Goal: Transaction & Acquisition: Download file/media

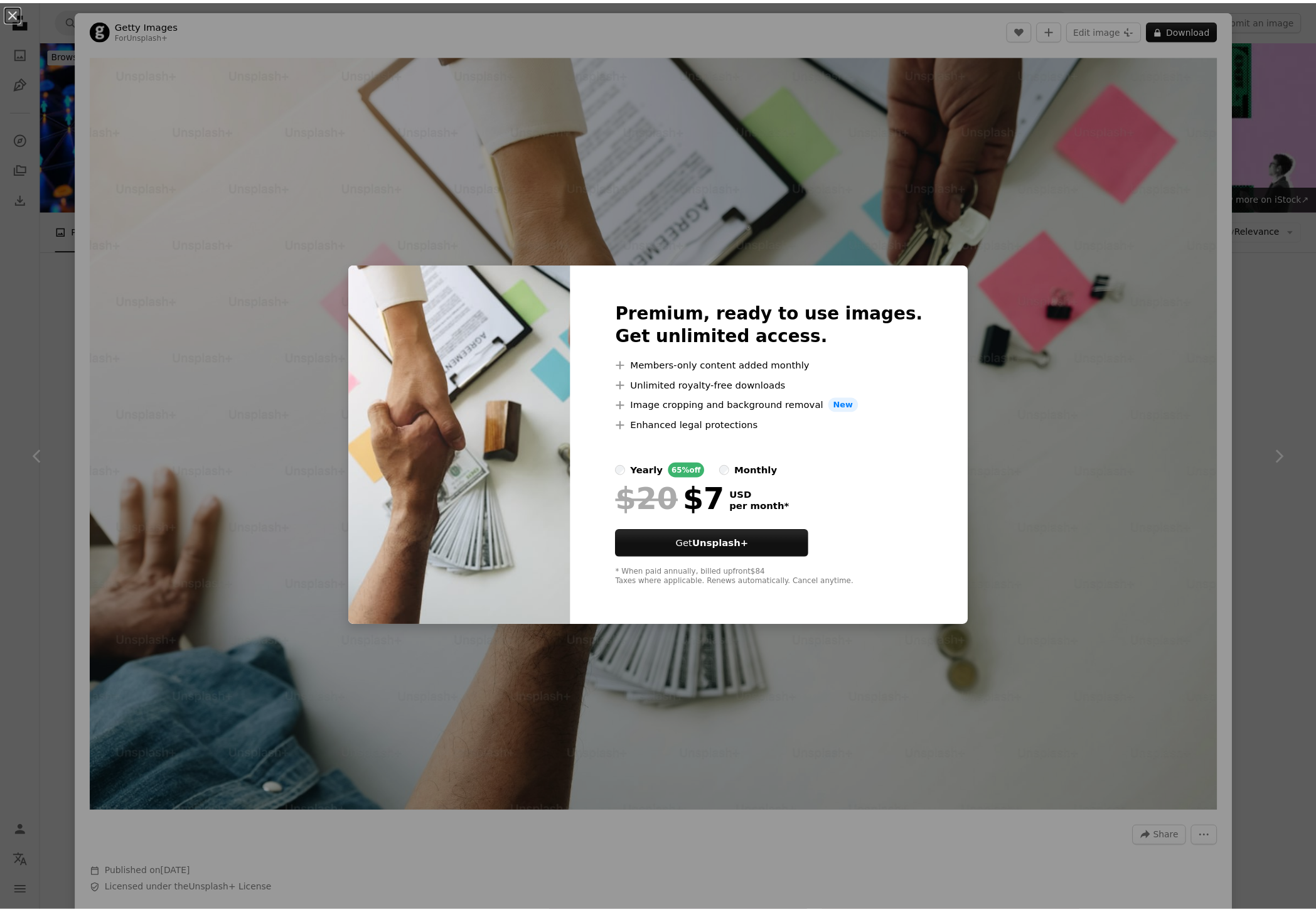
scroll to position [766, 0]
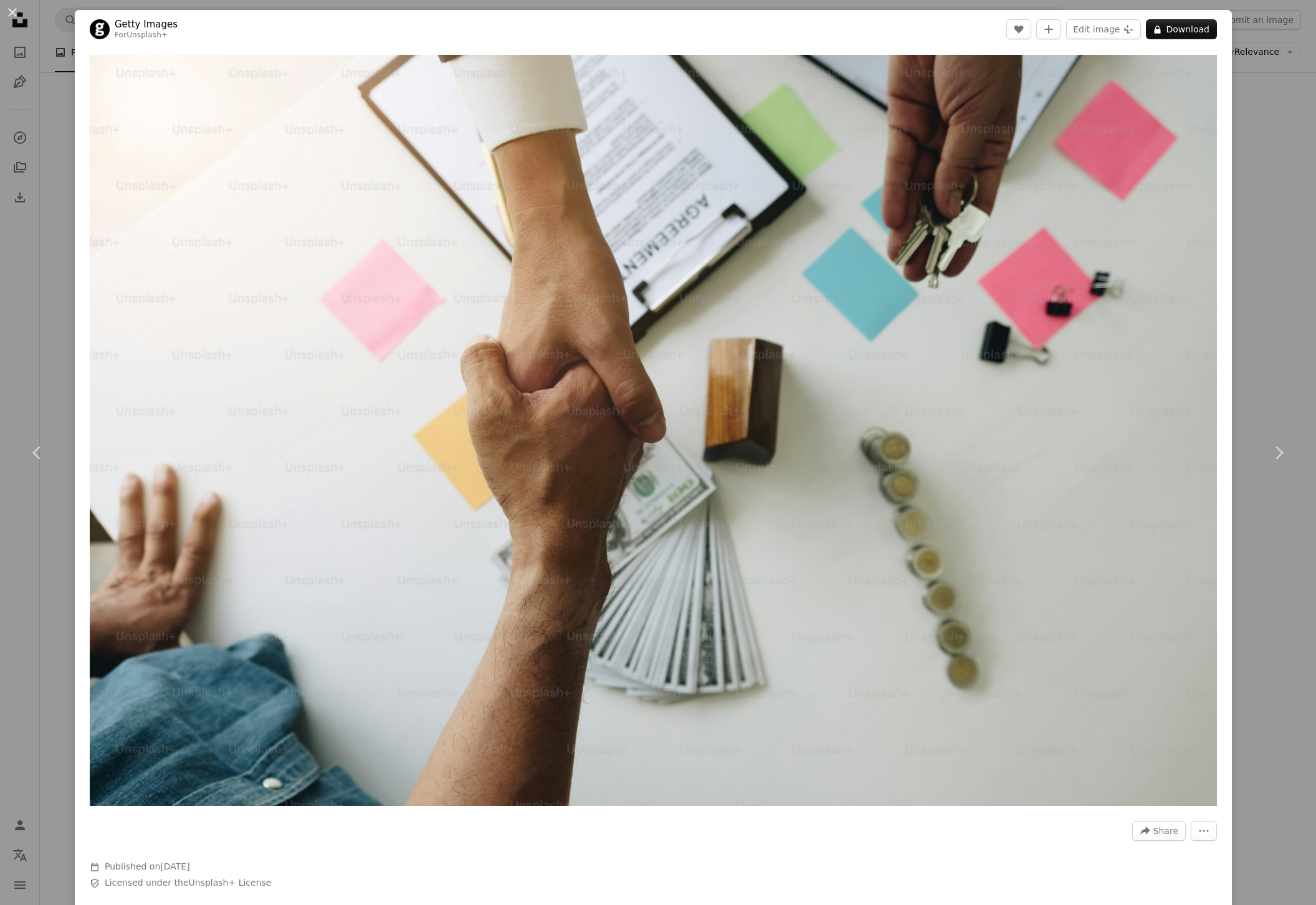
click at [47, 302] on div "An X shape Chevron left Chevron right Getty Images For Unsplash+ A heart A plus…" at bounding box center [658, 452] width 1316 height 905
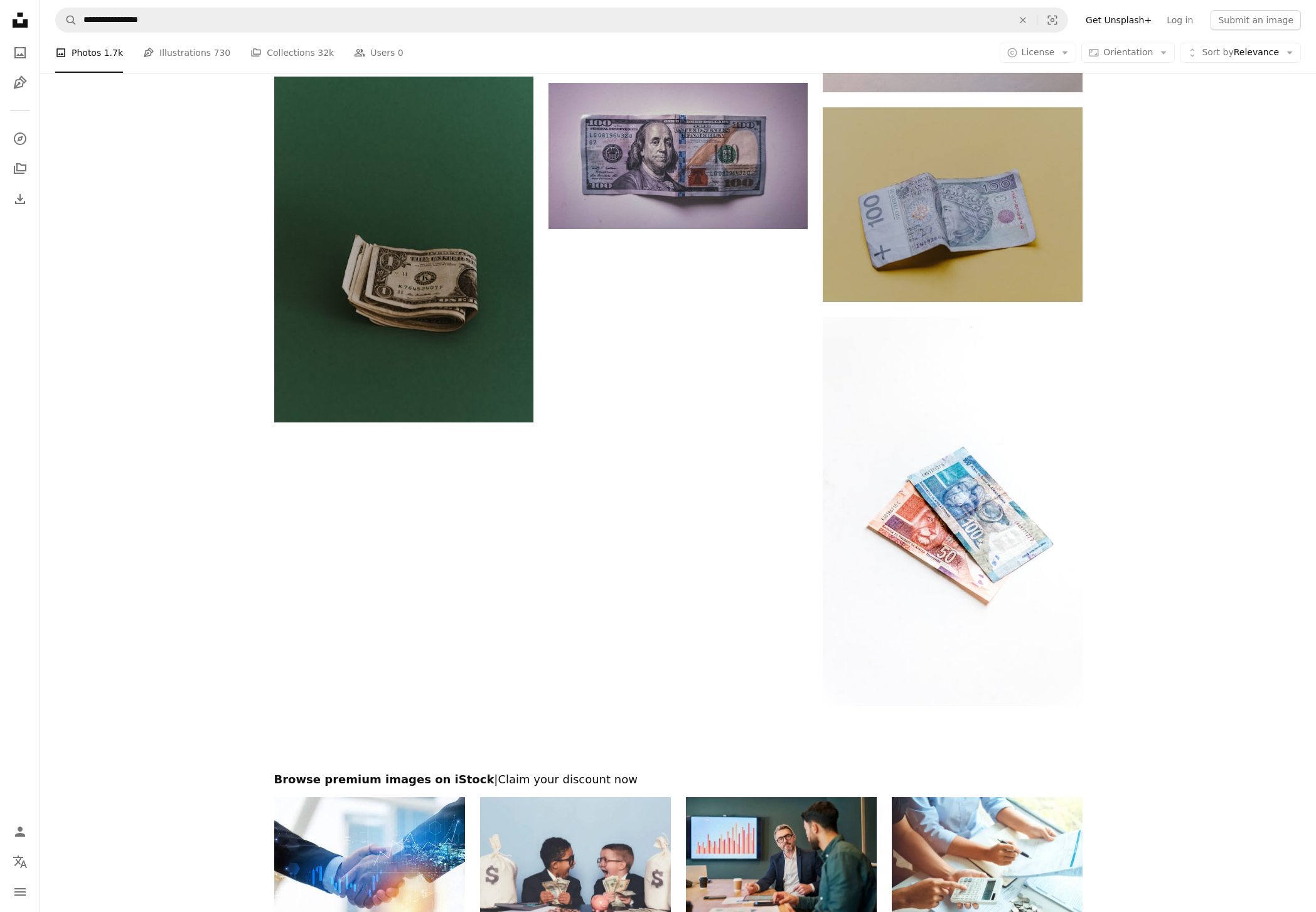
scroll to position [1778, 0]
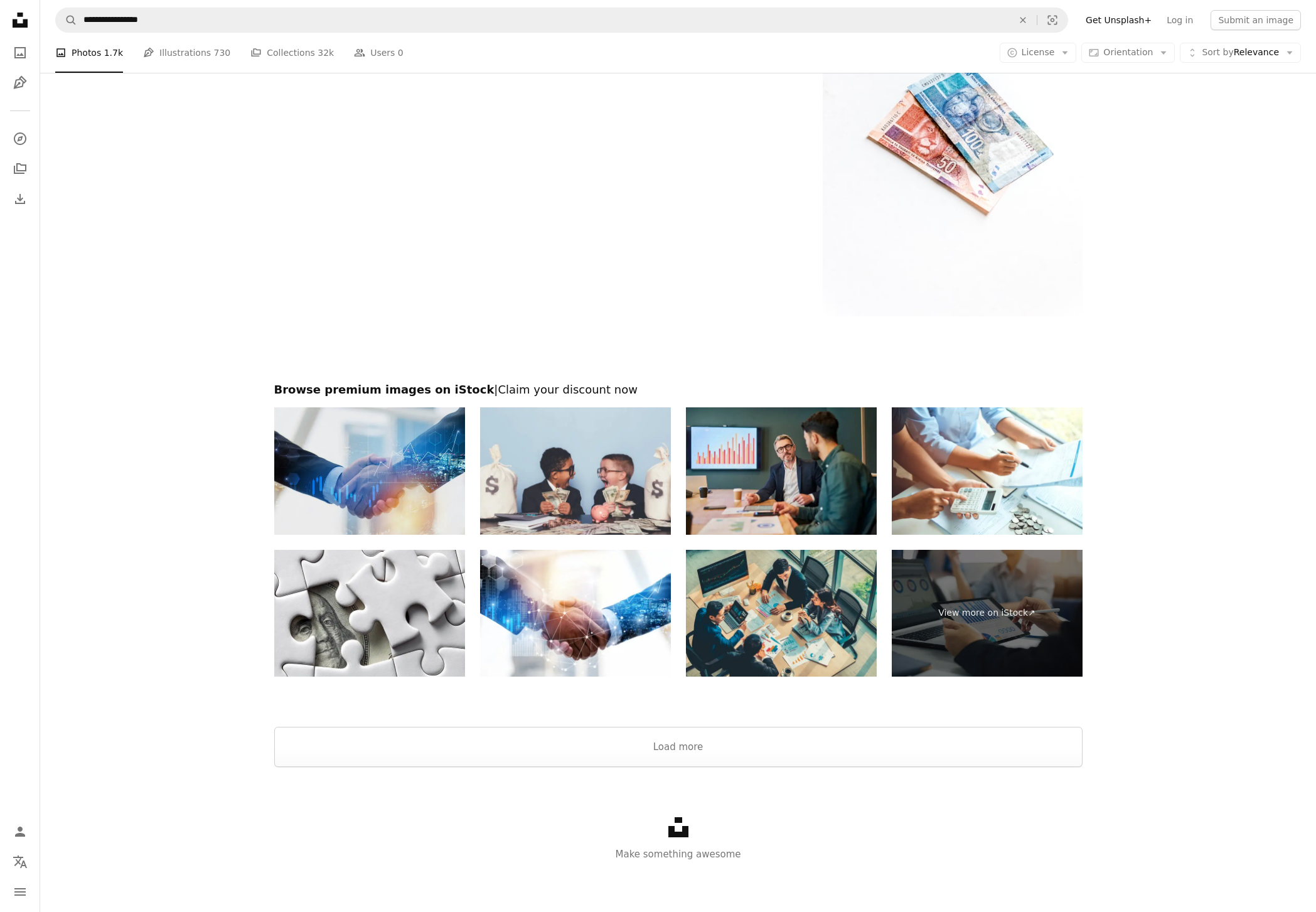
click at [401, 482] on img at bounding box center [370, 471] width 191 height 127
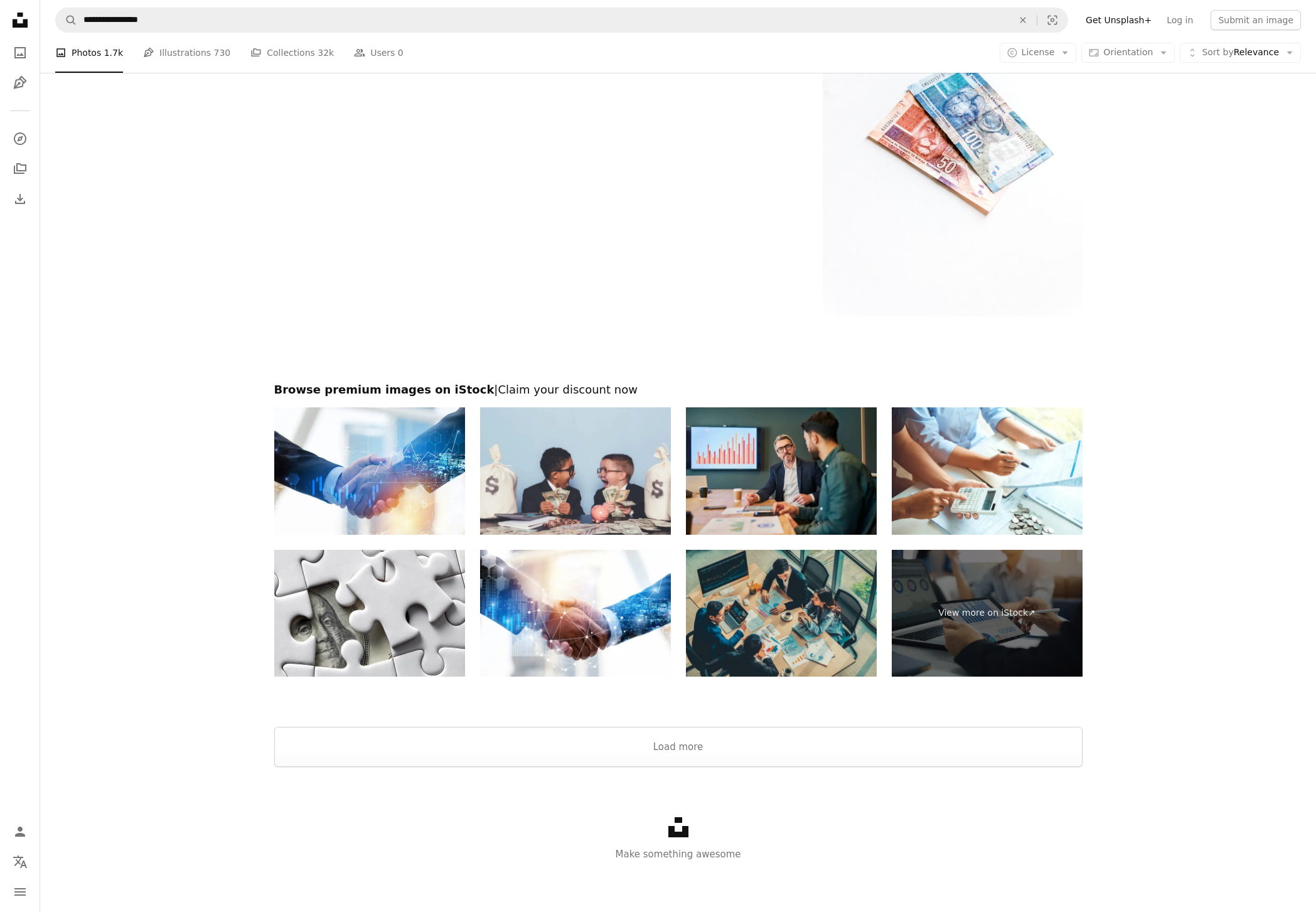
click at [795, 625] on img at bounding box center [781, 613] width 191 height 127
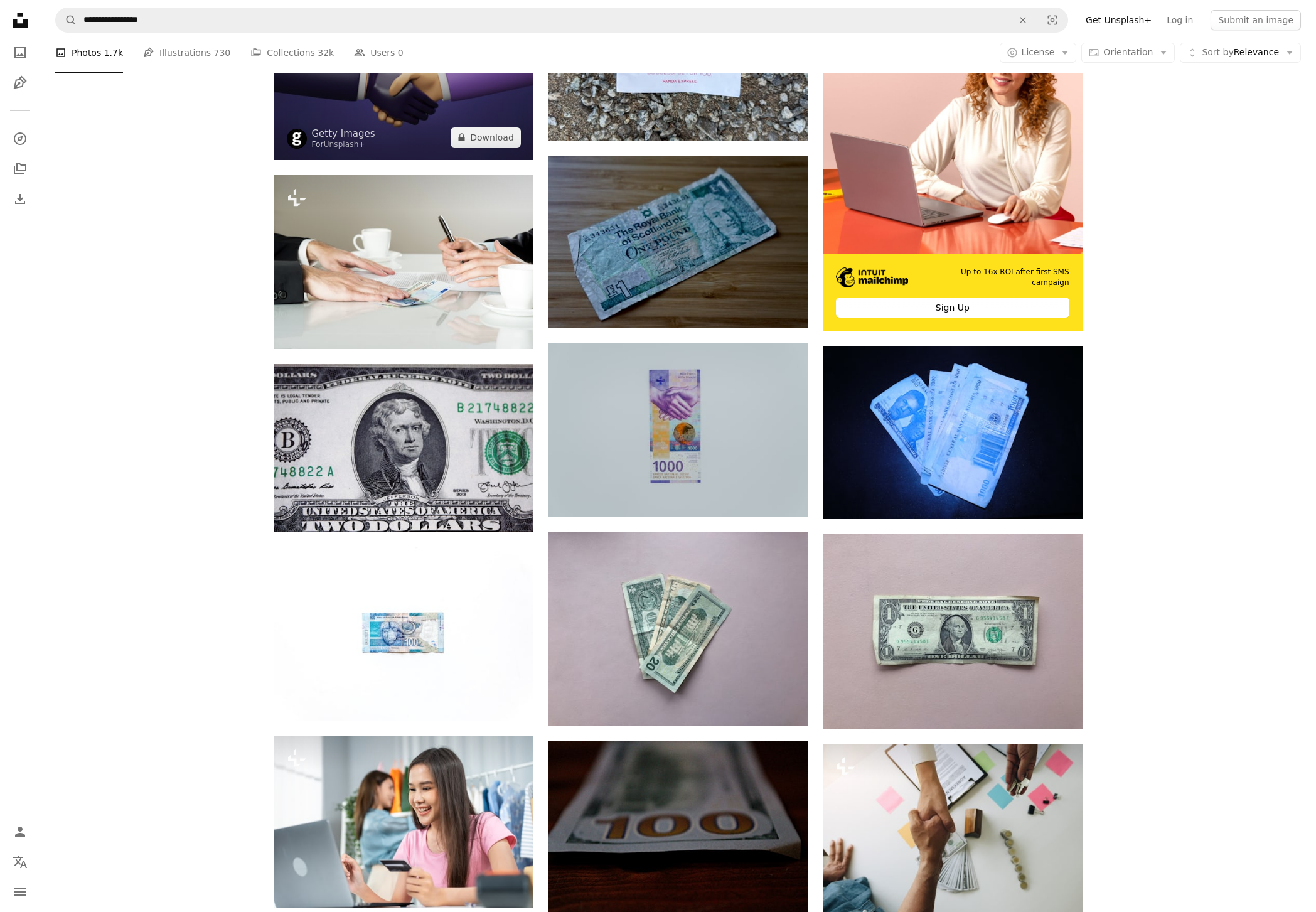
scroll to position [0, 0]
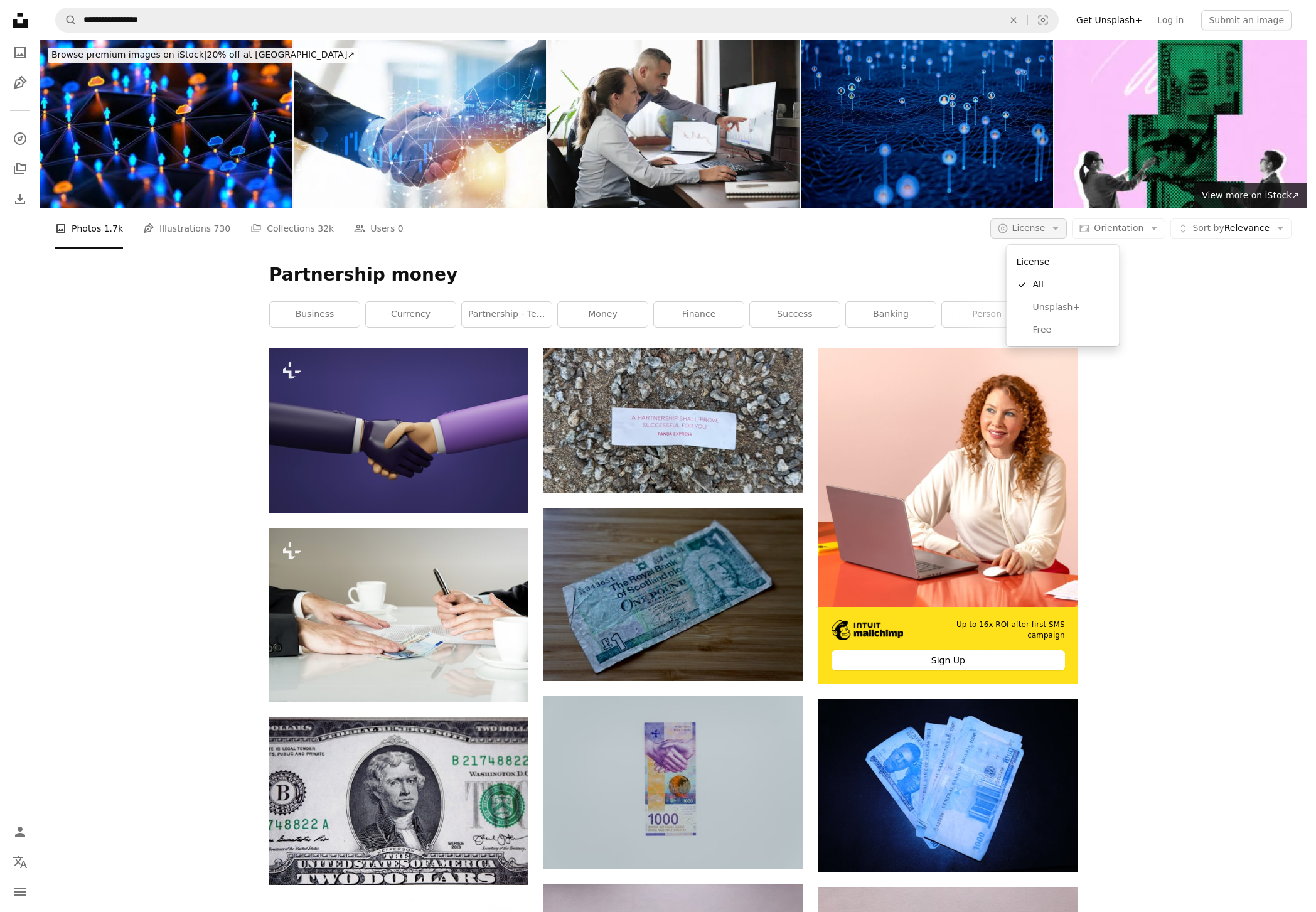
click at [1036, 225] on span "License" at bounding box center [1028, 227] width 33 height 10
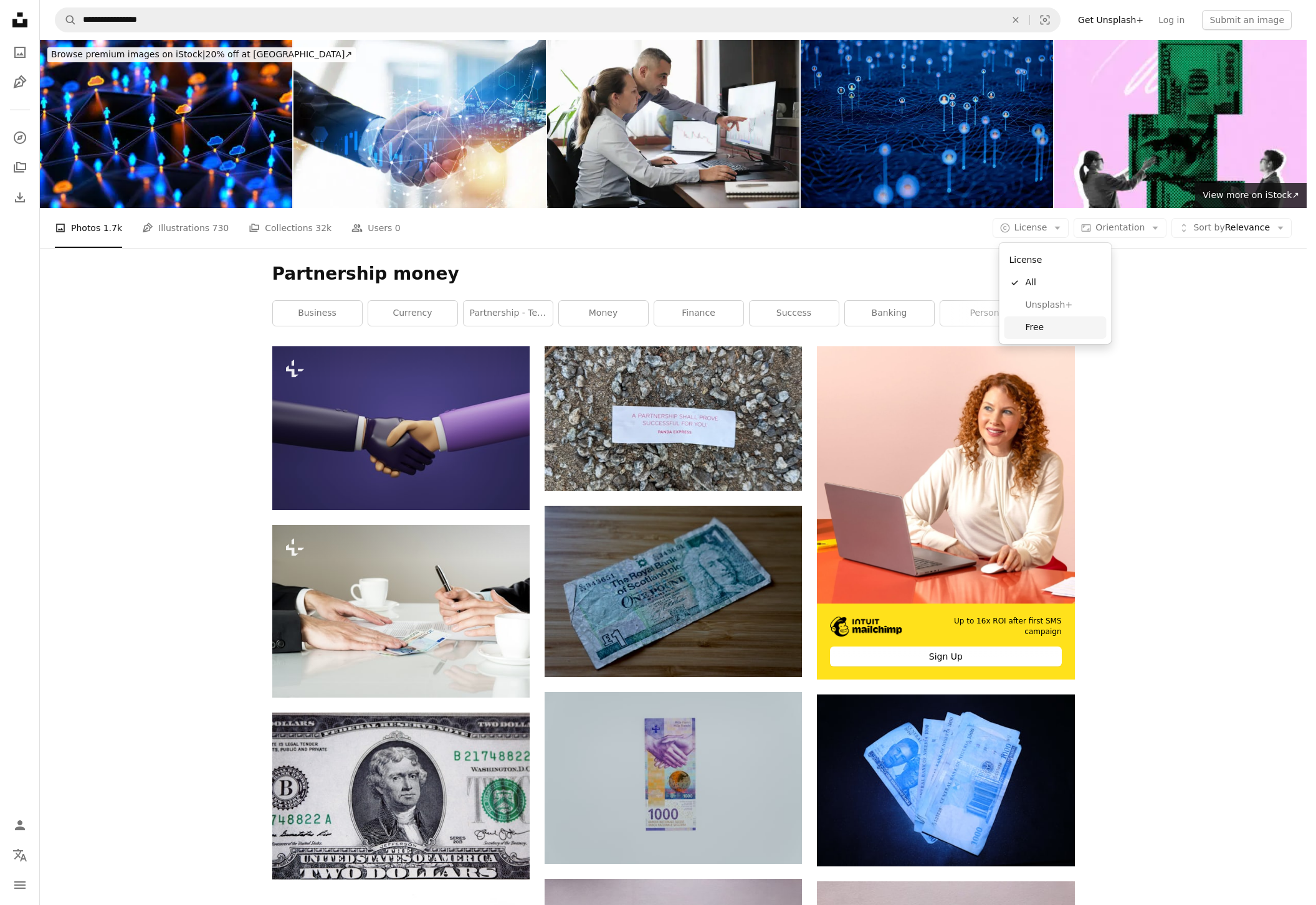
click at [1042, 332] on span "Free" at bounding box center [1064, 328] width 76 height 13
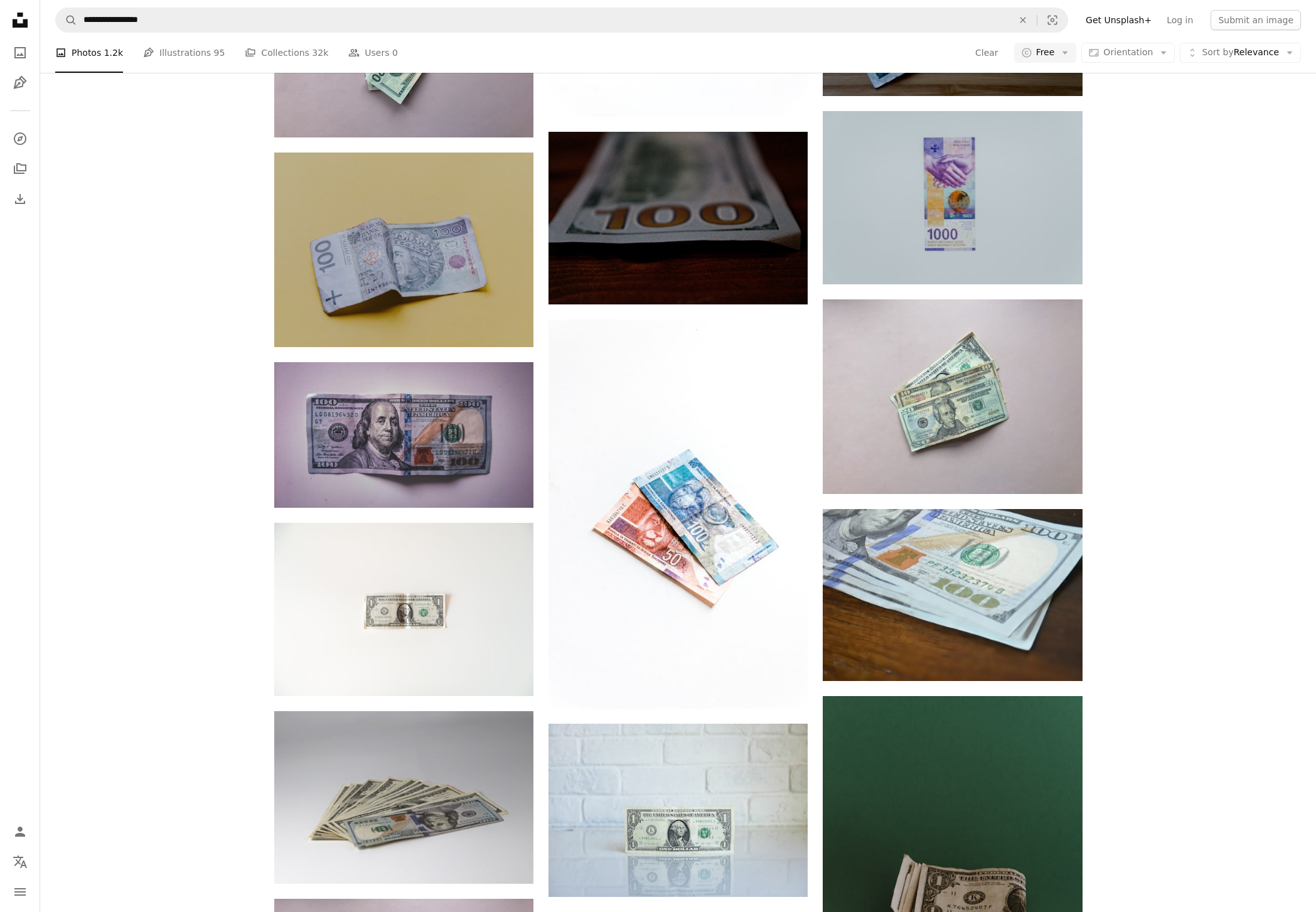
scroll to position [1255, 0]
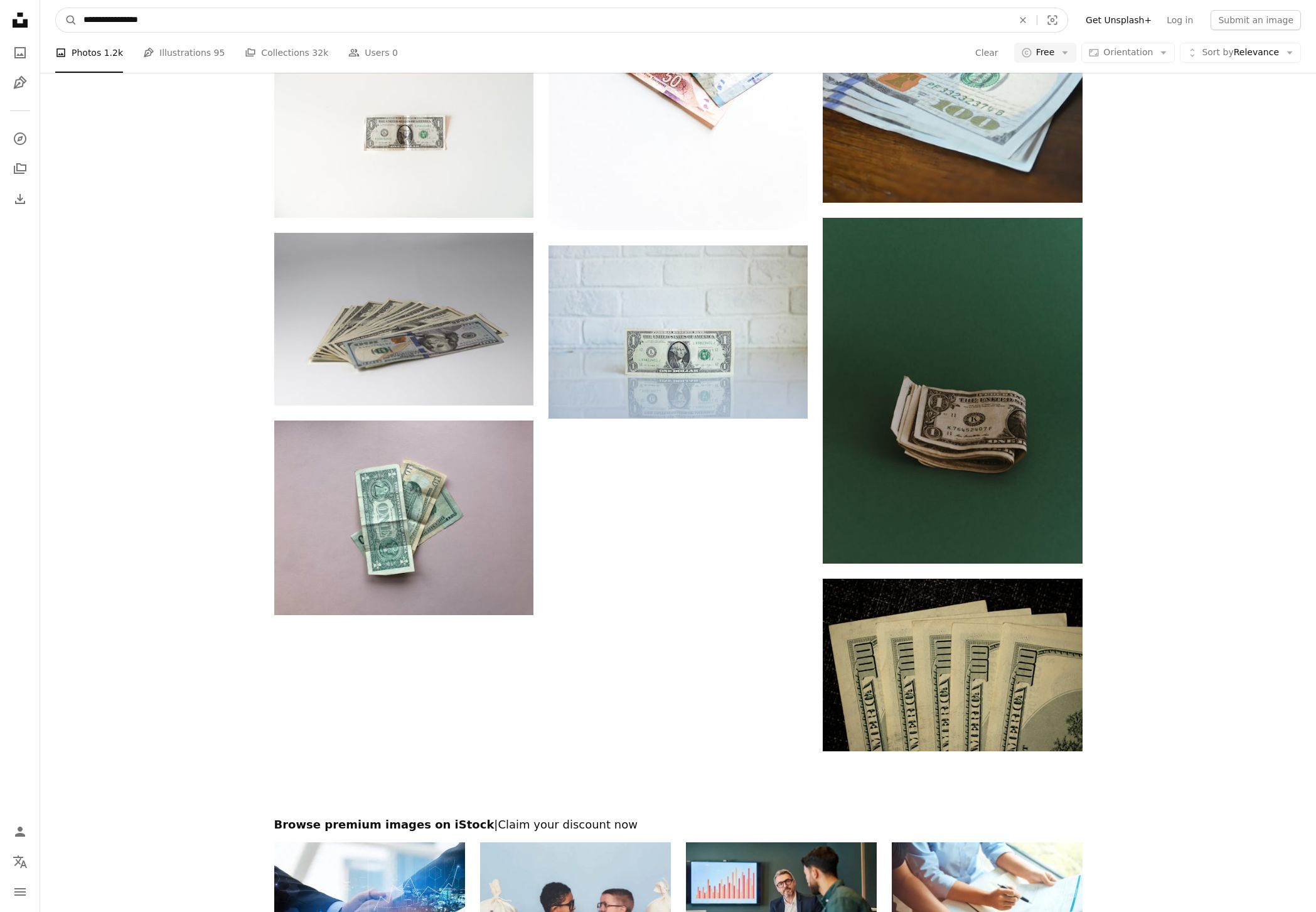
click at [139, 14] on input "**********" at bounding box center [543, 20] width 932 height 24
type input "**********"
click button "A magnifying glass" at bounding box center [67, 20] width 22 height 24
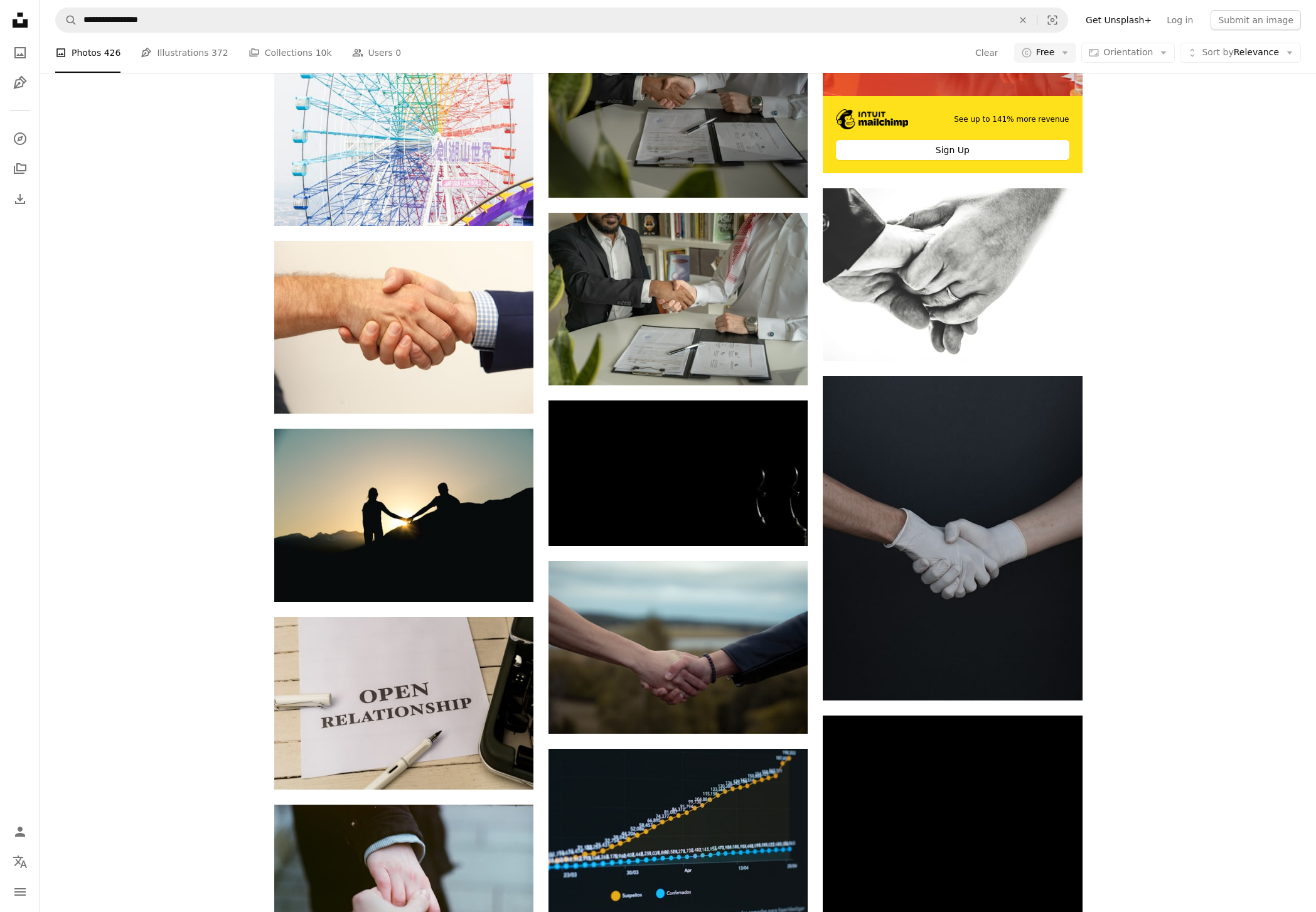
scroll to position [521, 0]
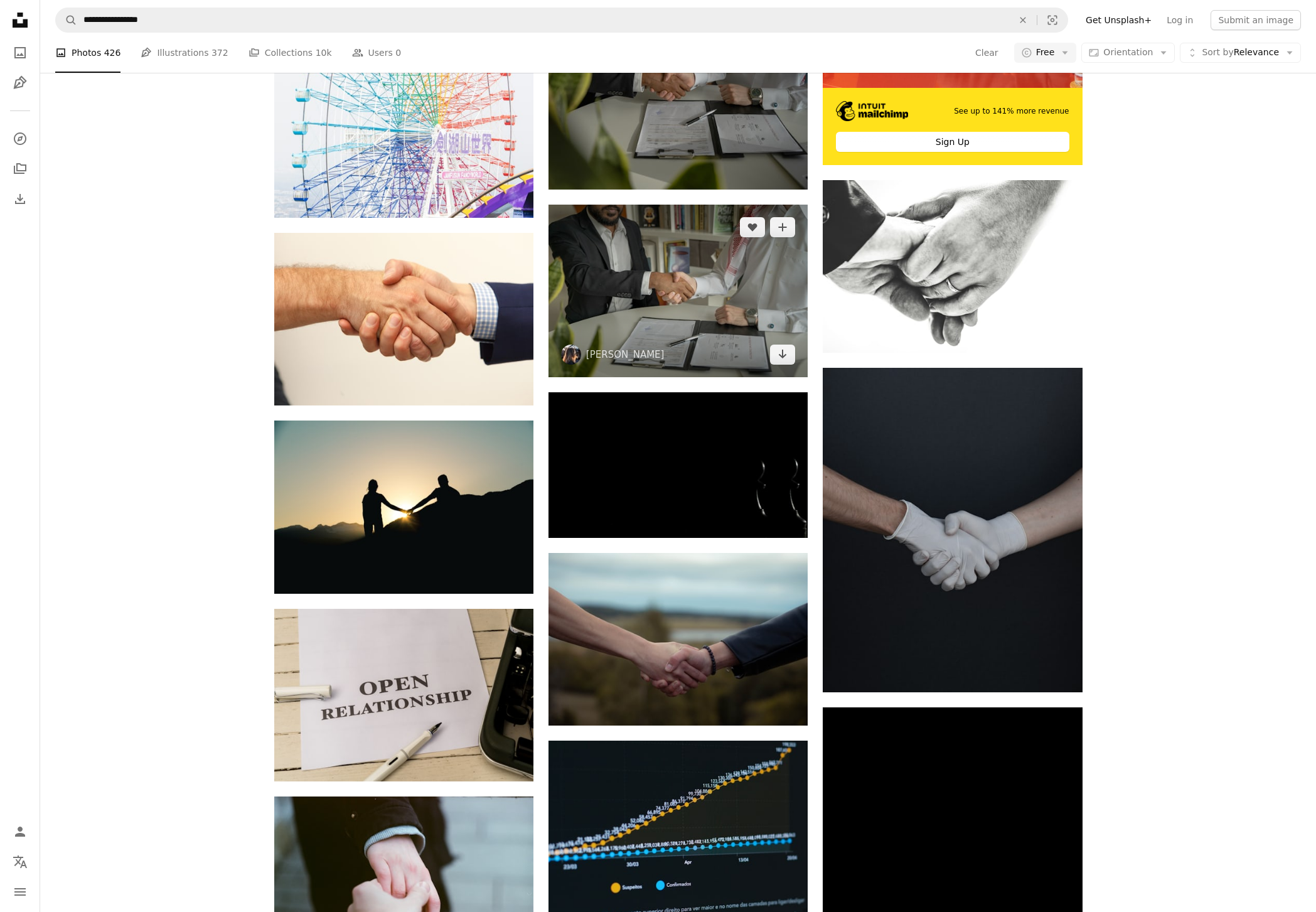
click at [650, 290] on img at bounding box center [678, 291] width 259 height 173
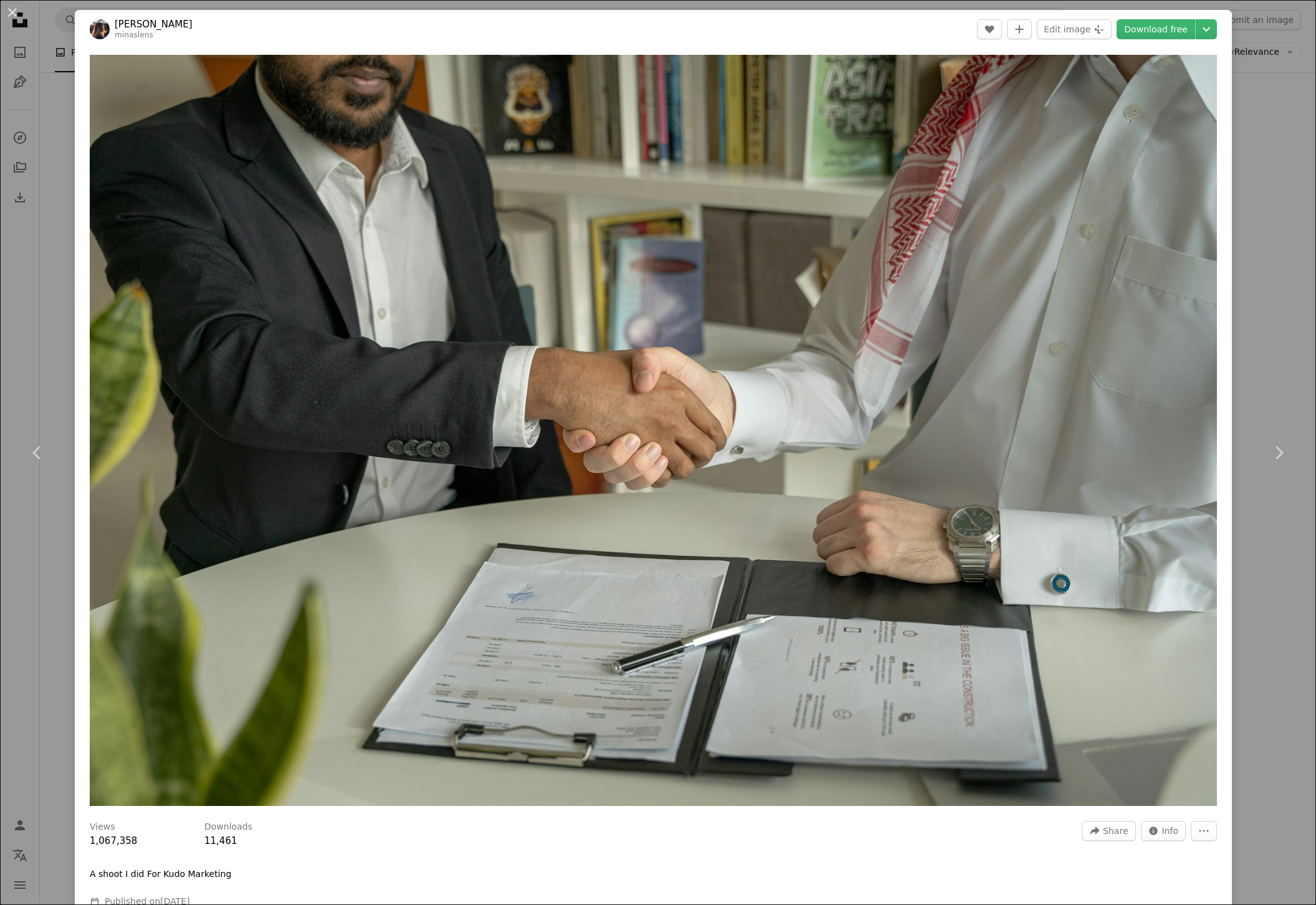
click at [1266, 188] on div "An X shape Chevron left Chevron right [PERSON_NAME] A heart A plus sign Edit im…" at bounding box center [658, 452] width 1316 height 905
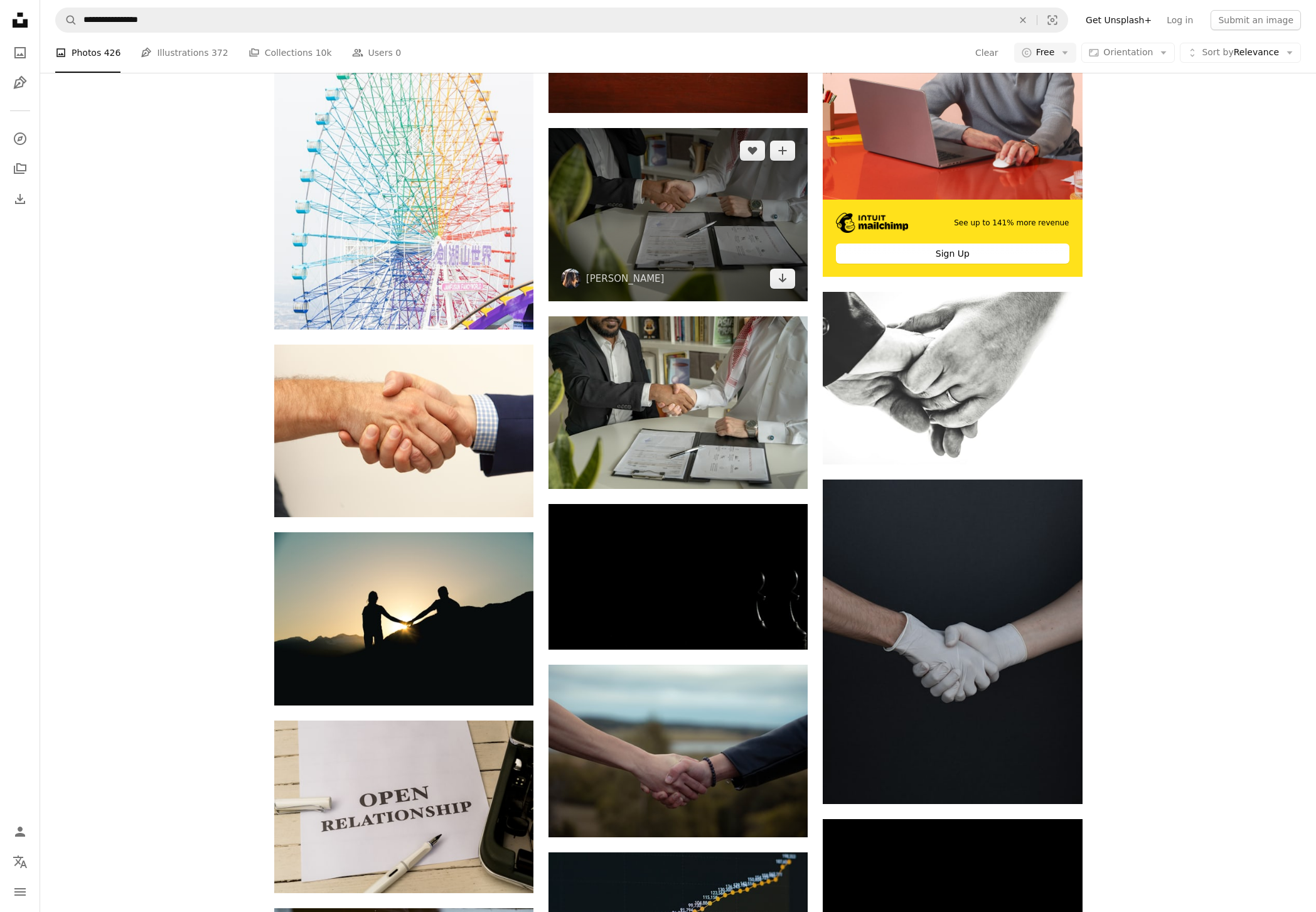
scroll to position [133, 0]
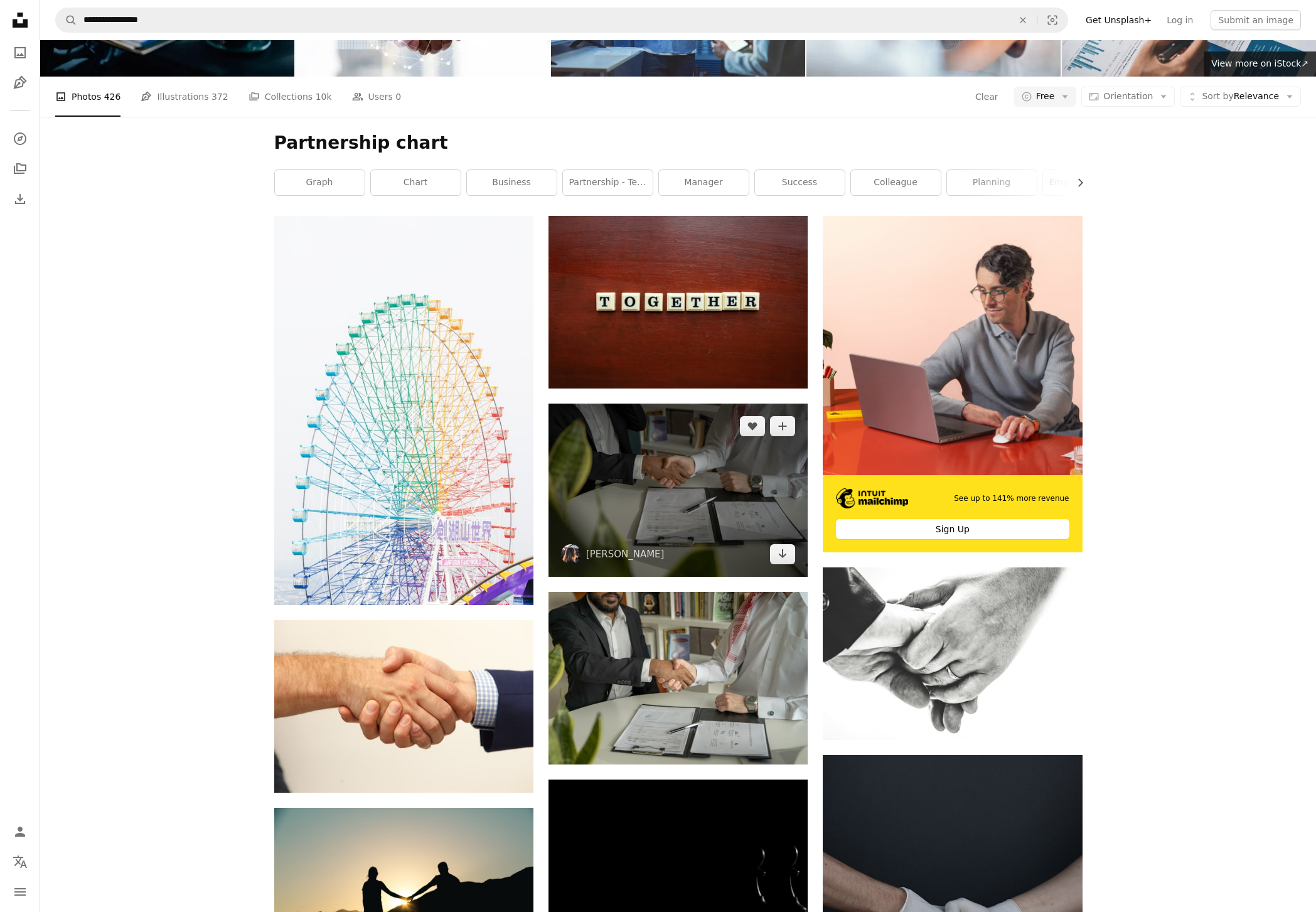
click at [699, 467] on img at bounding box center [678, 490] width 259 height 173
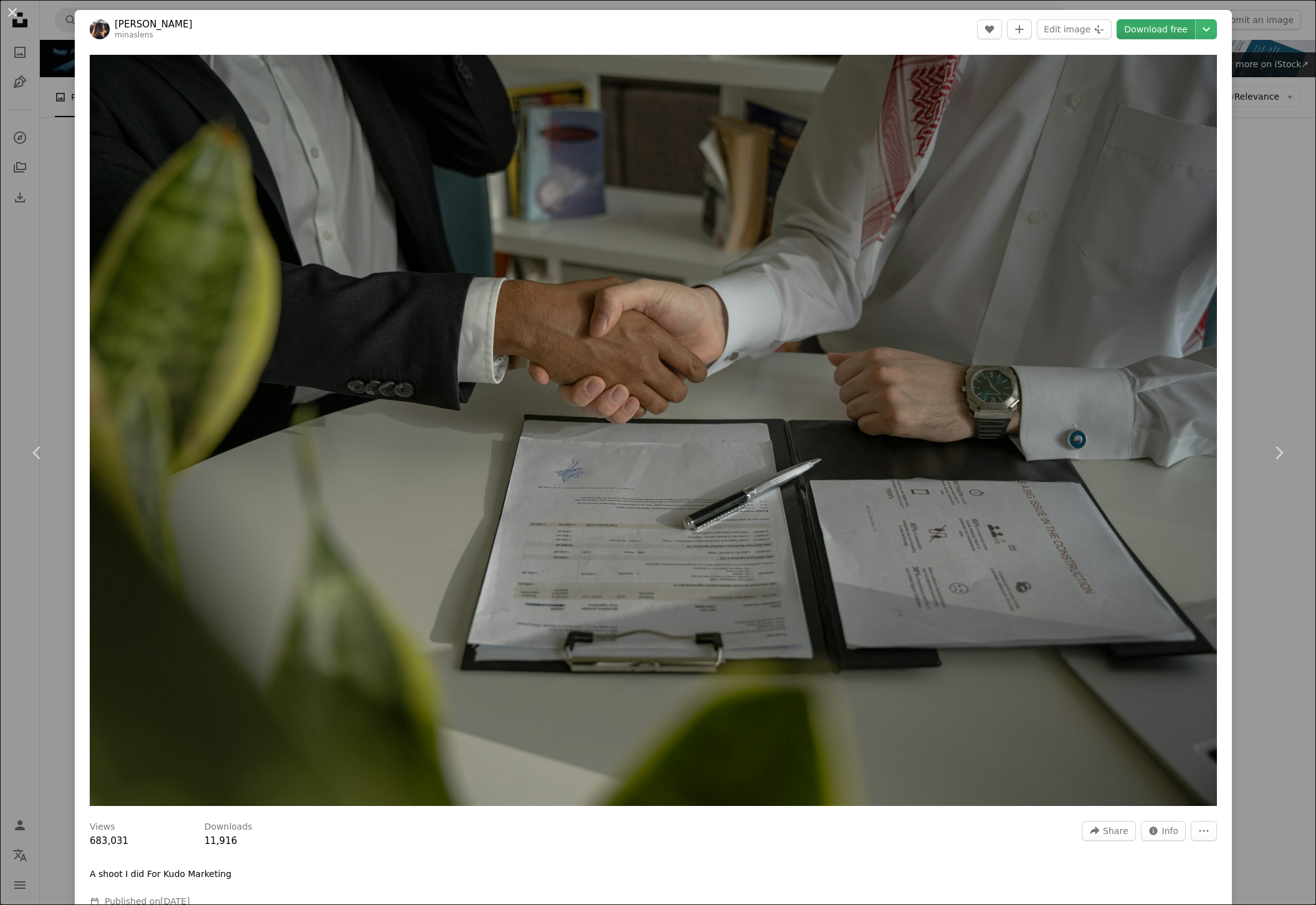
click at [1152, 28] on link "Download free" at bounding box center [1156, 29] width 79 height 20
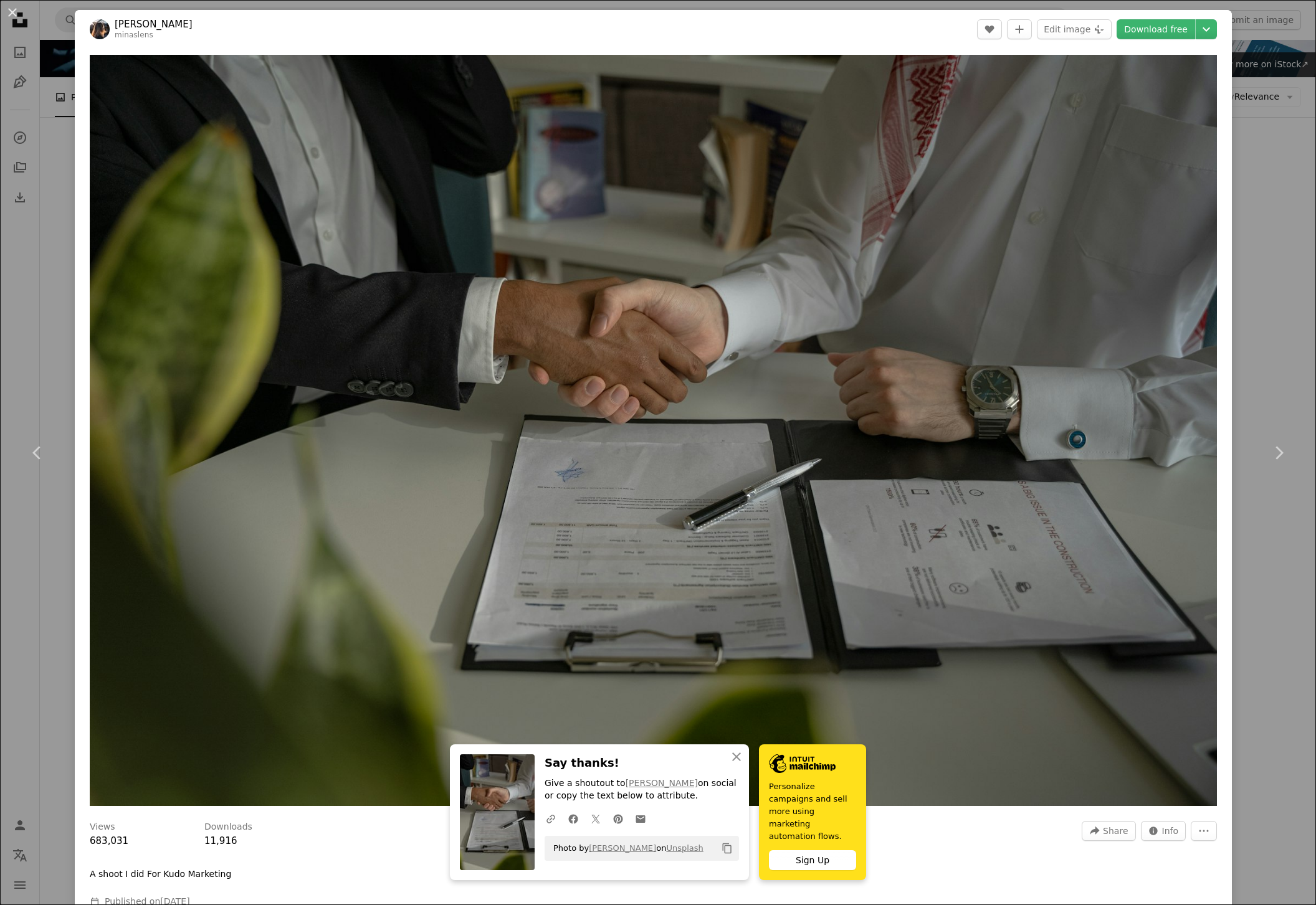
click at [1283, 230] on div "An X shape Chevron left Chevron right An X shape Close Say thanks! Give a shout…" at bounding box center [658, 452] width 1316 height 905
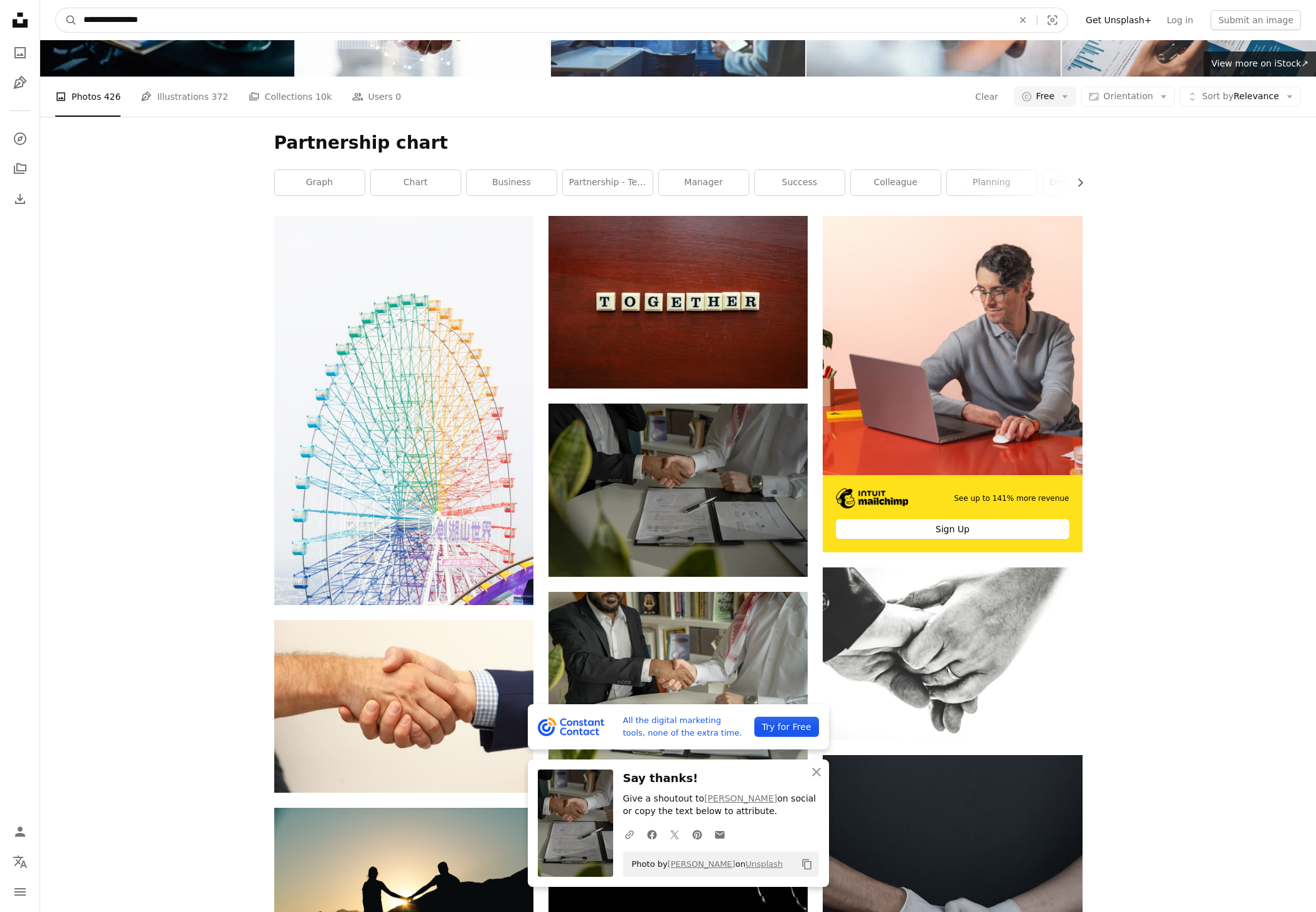
click at [151, 16] on input "**********" at bounding box center [543, 20] width 932 height 24
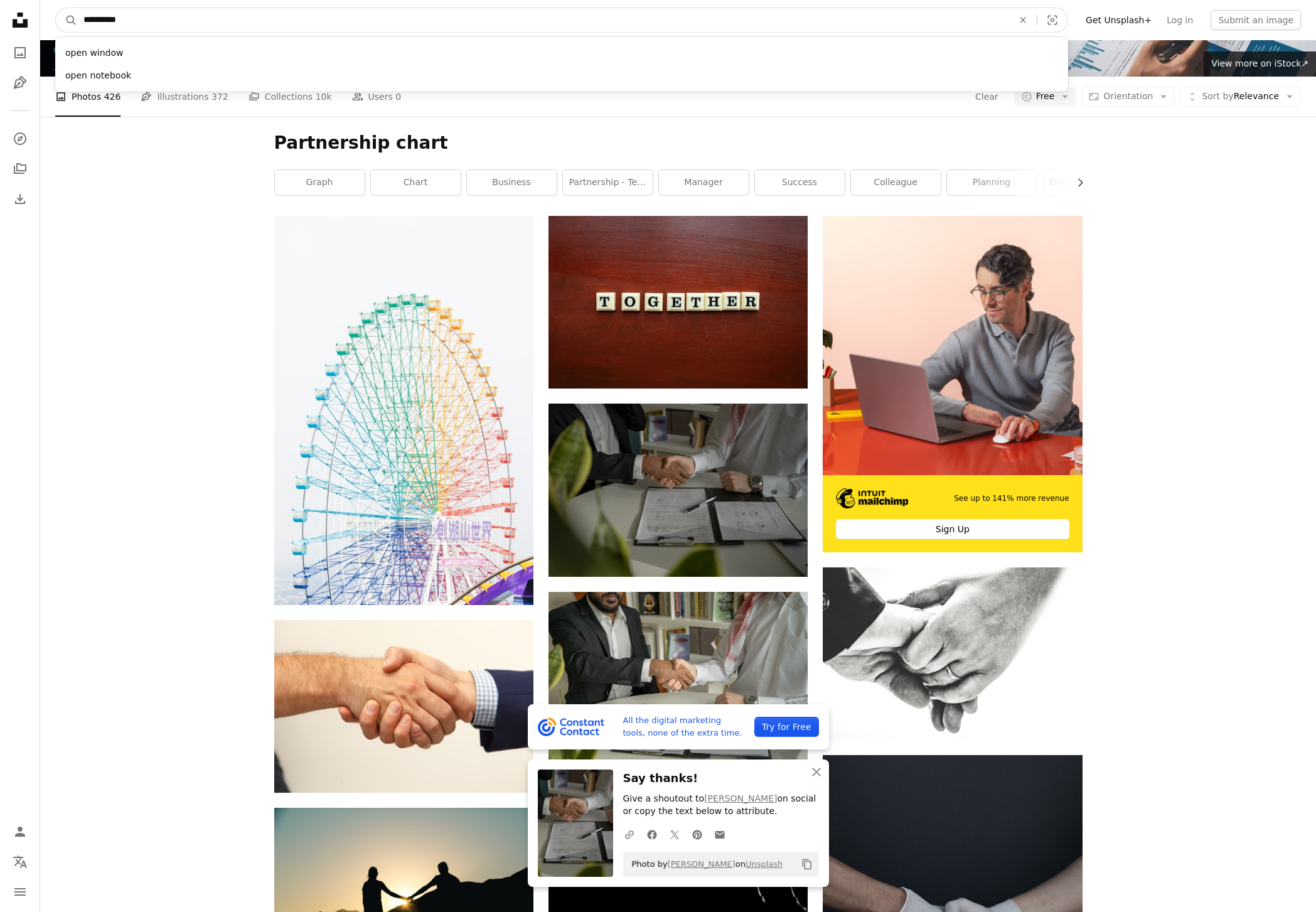
type input "**********"
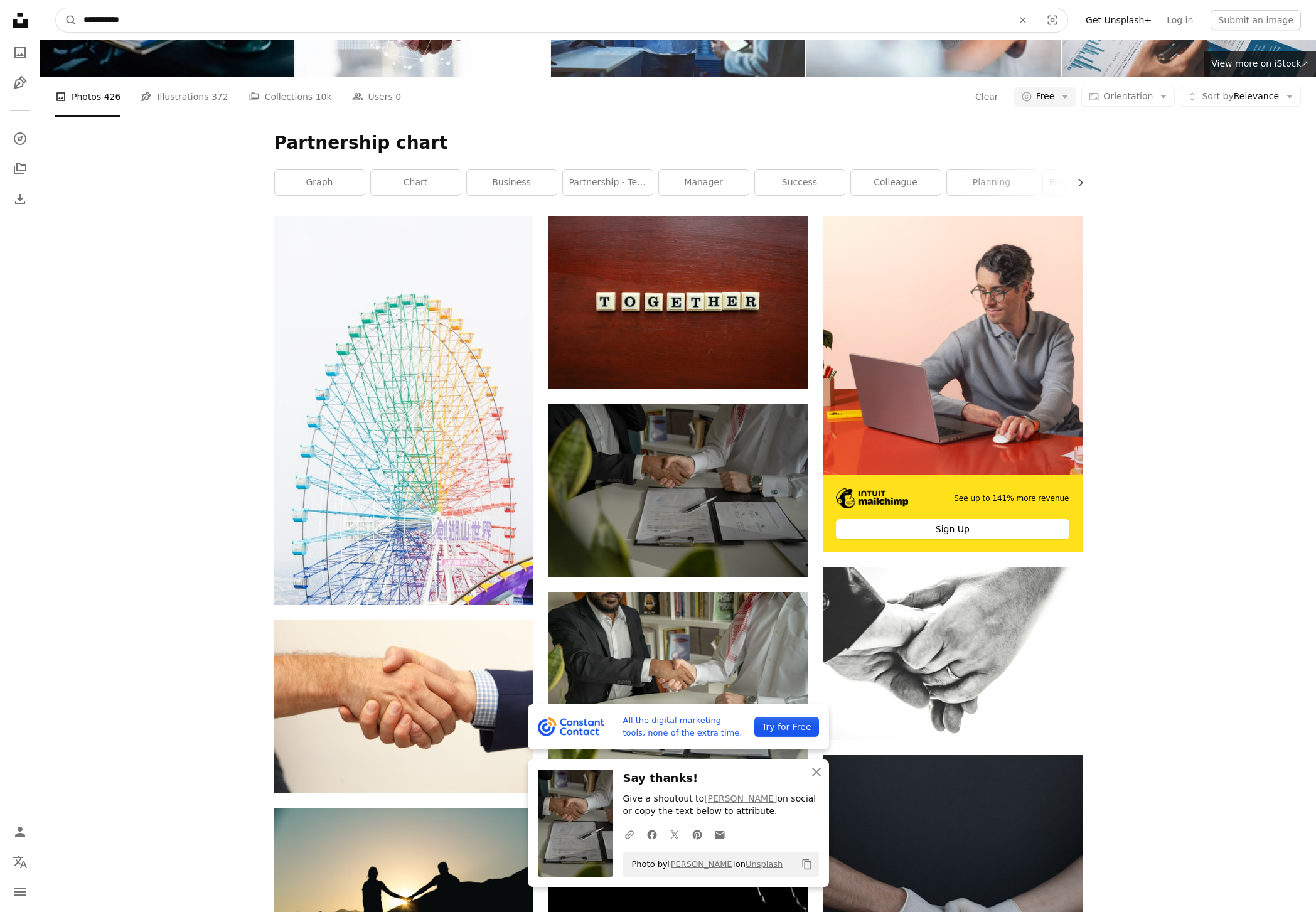
click button "A magnifying glass" at bounding box center [67, 20] width 22 height 24
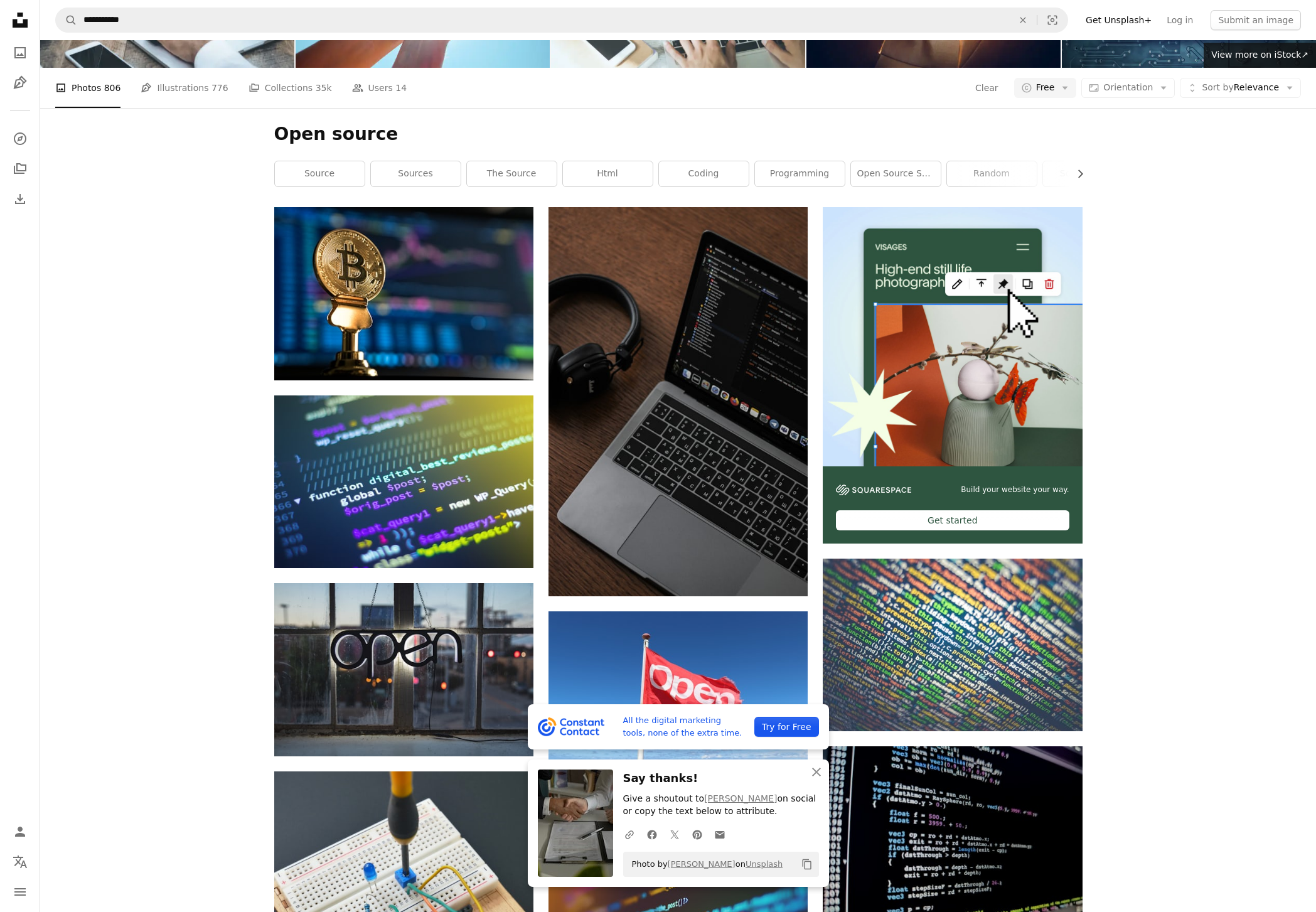
scroll to position [465, 0]
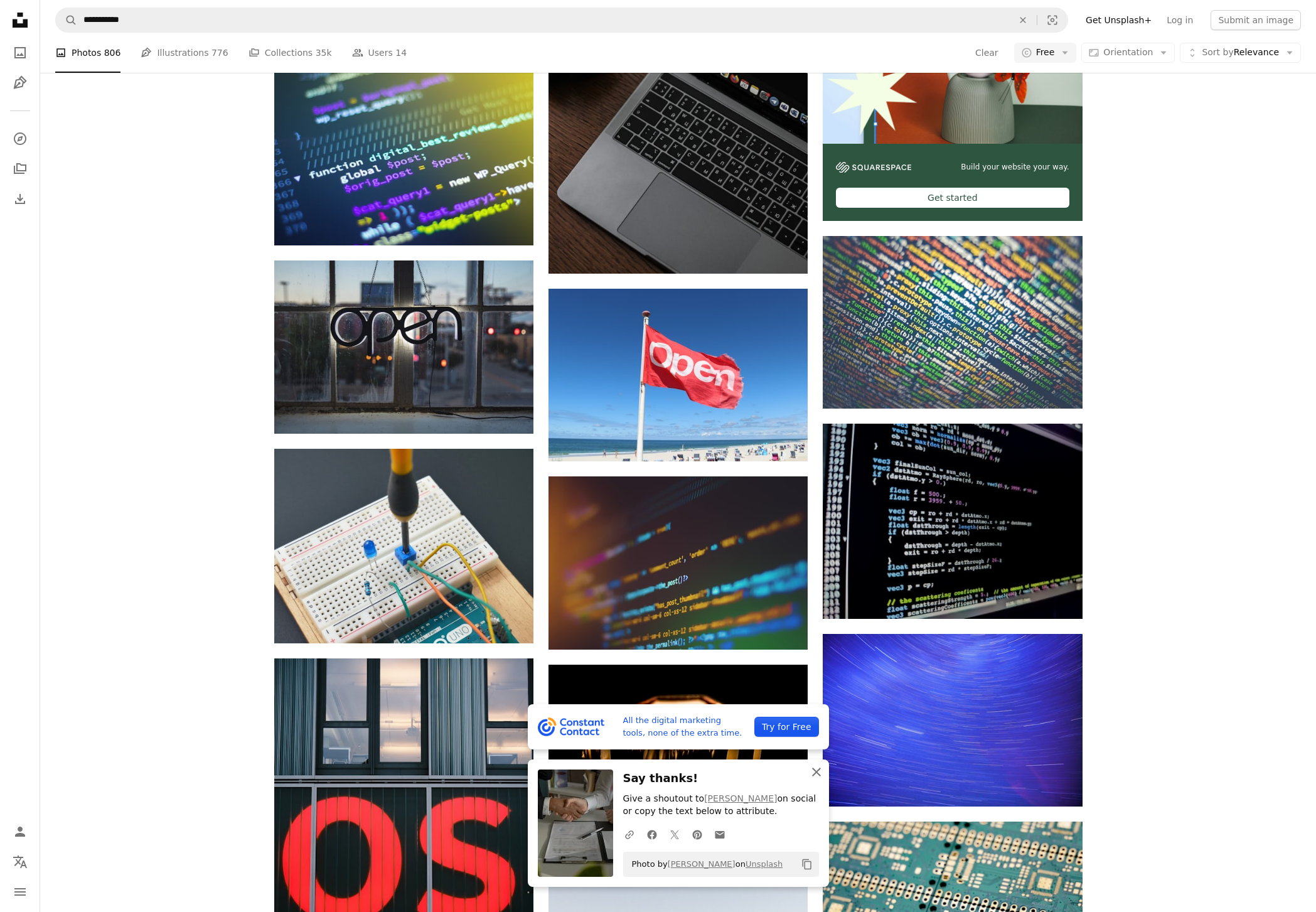
click at [818, 772] on icon "An X shape" at bounding box center [816, 772] width 15 height 15
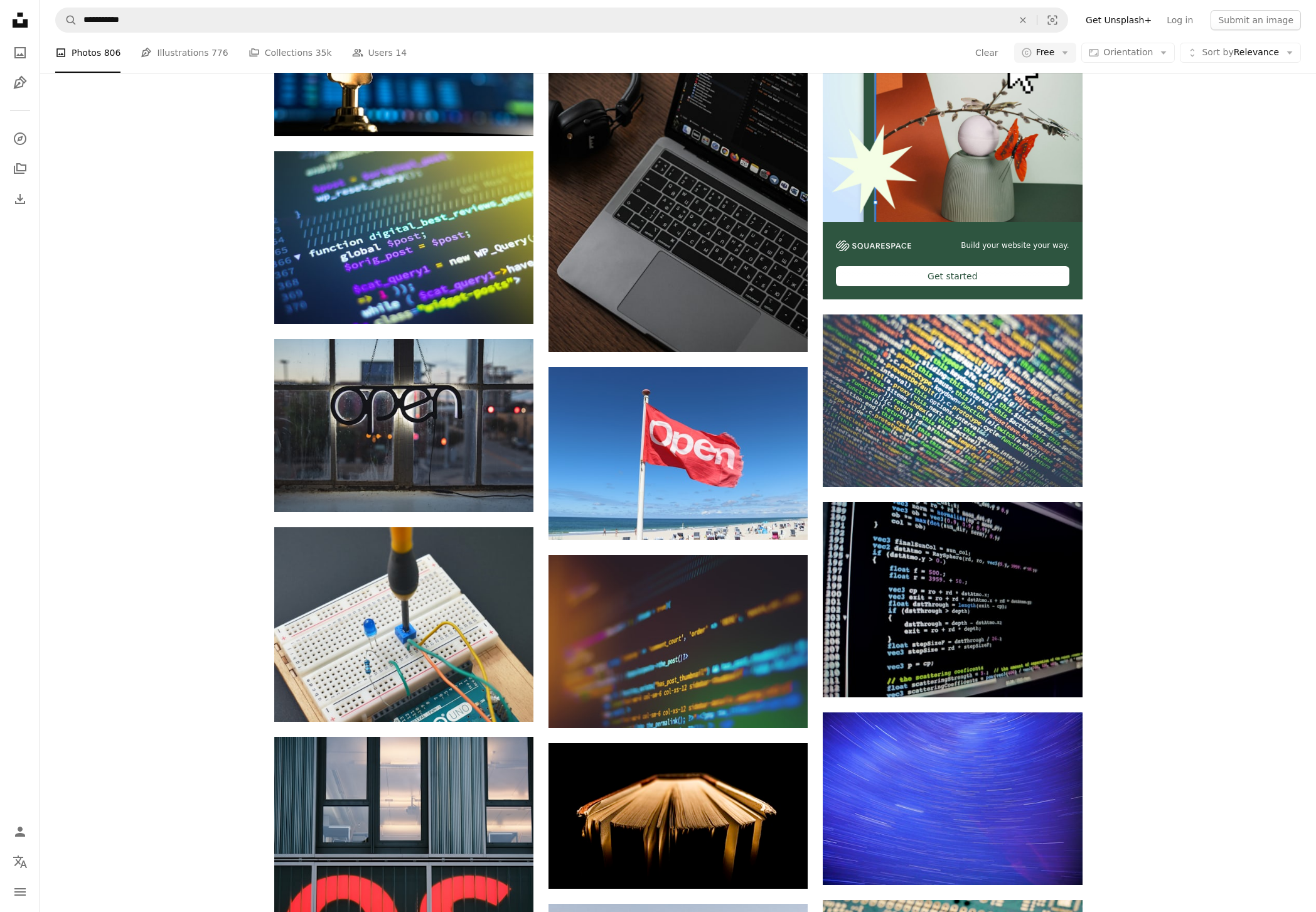
scroll to position [378, 0]
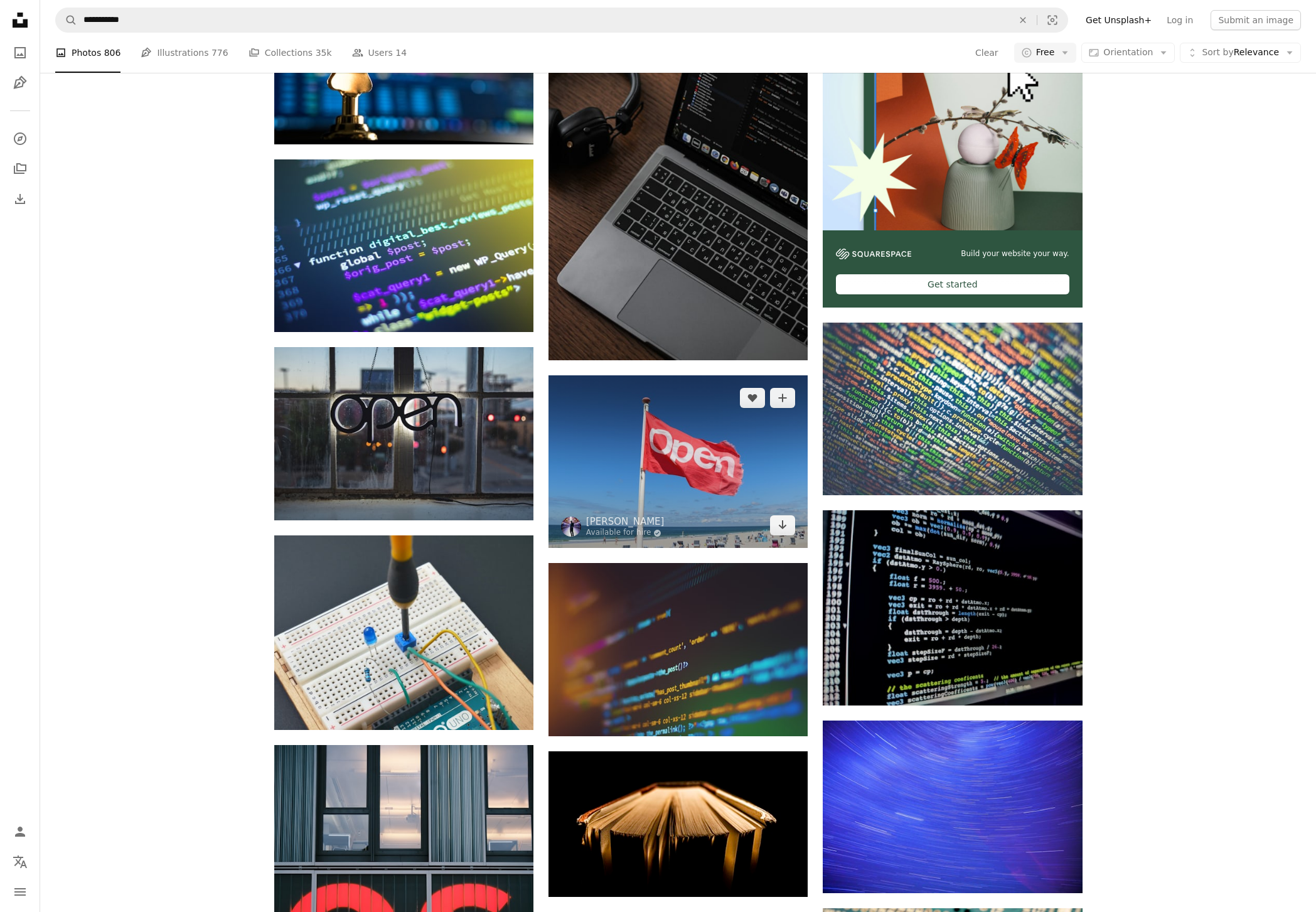
click at [681, 428] on img at bounding box center [678, 461] width 259 height 173
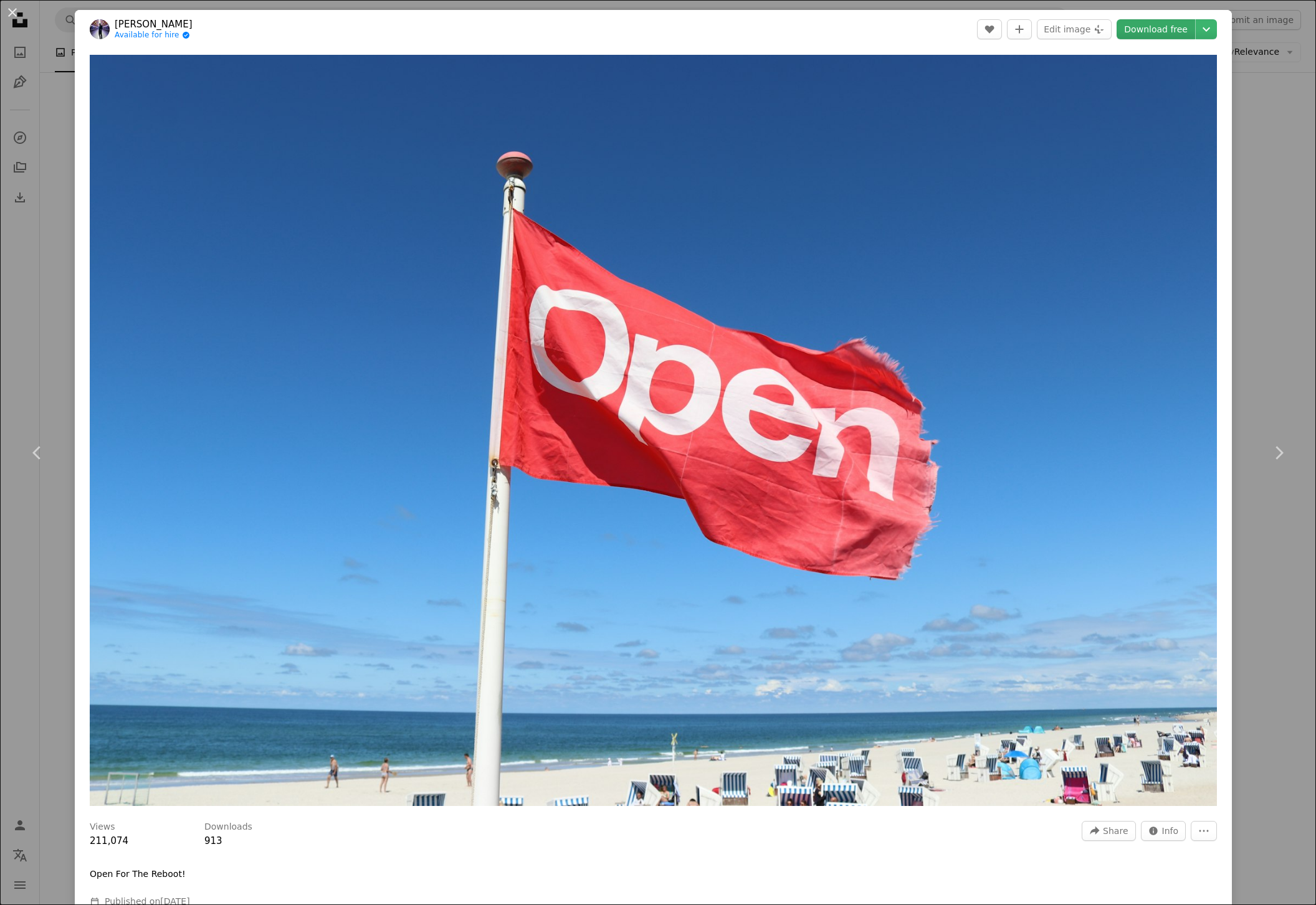
click at [1149, 30] on link "Download free" at bounding box center [1156, 29] width 79 height 20
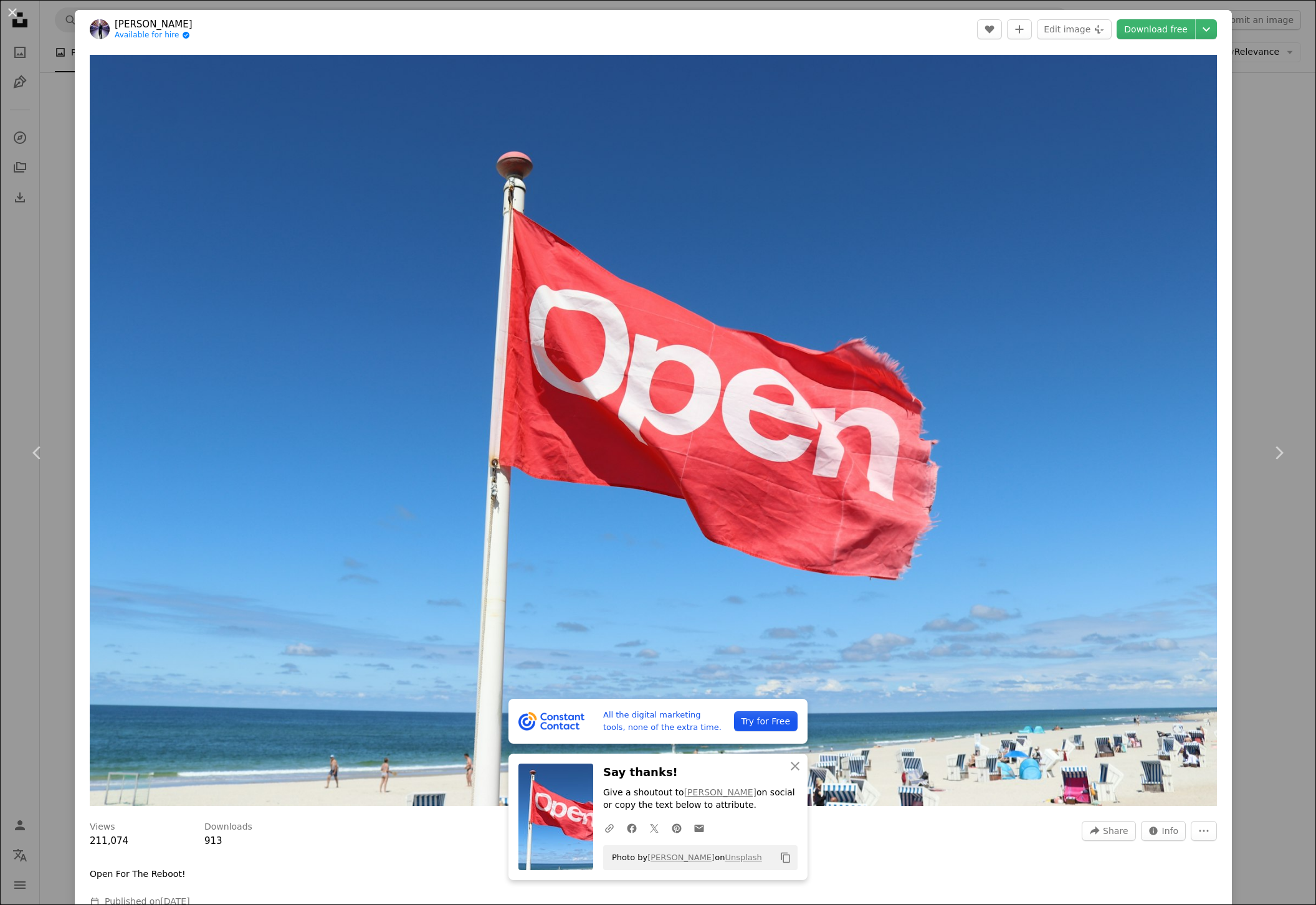
click at [1265, 253] on div "An X shape Chevron left Chevron right All the digital marketing tools, none of …" at bounding box center [658, 452] width 1316 height 905
